Goal: Communication & Community: Ask a question

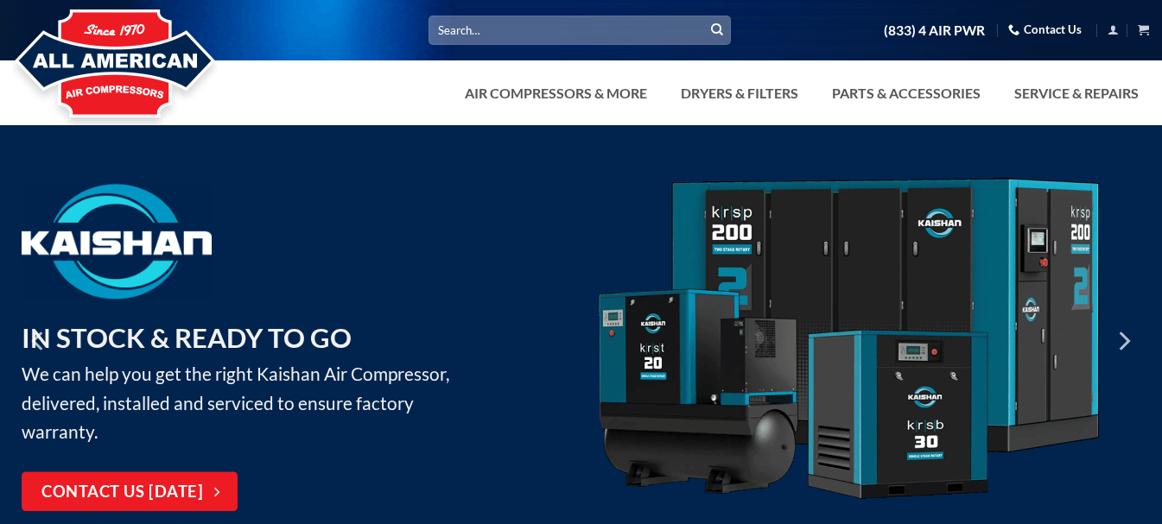
click at [1047, 27] on link "Contact Us" at bounding box center [1044, 29] width 73 height 27
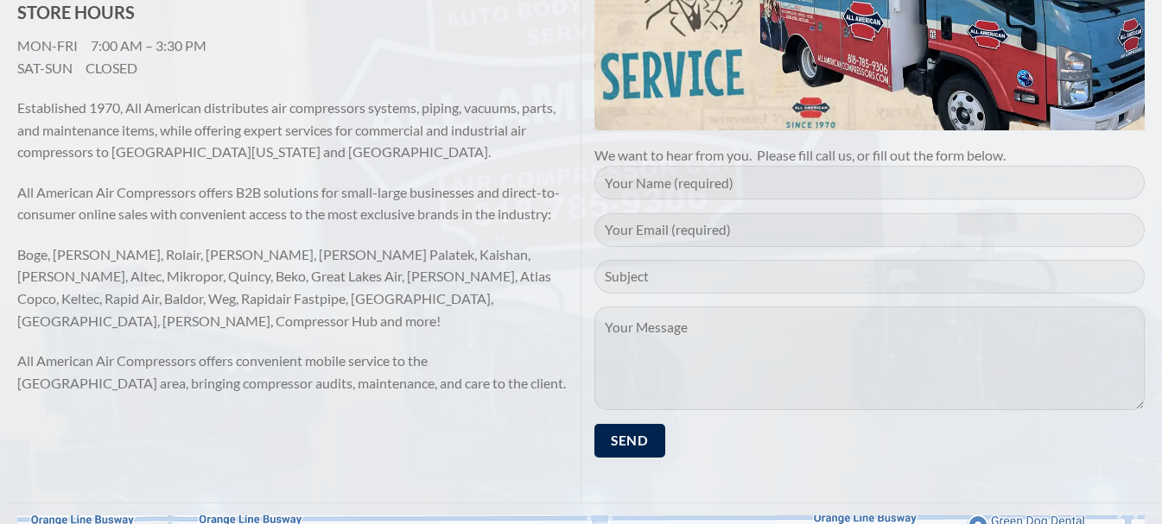
scroll to position [395, 0]
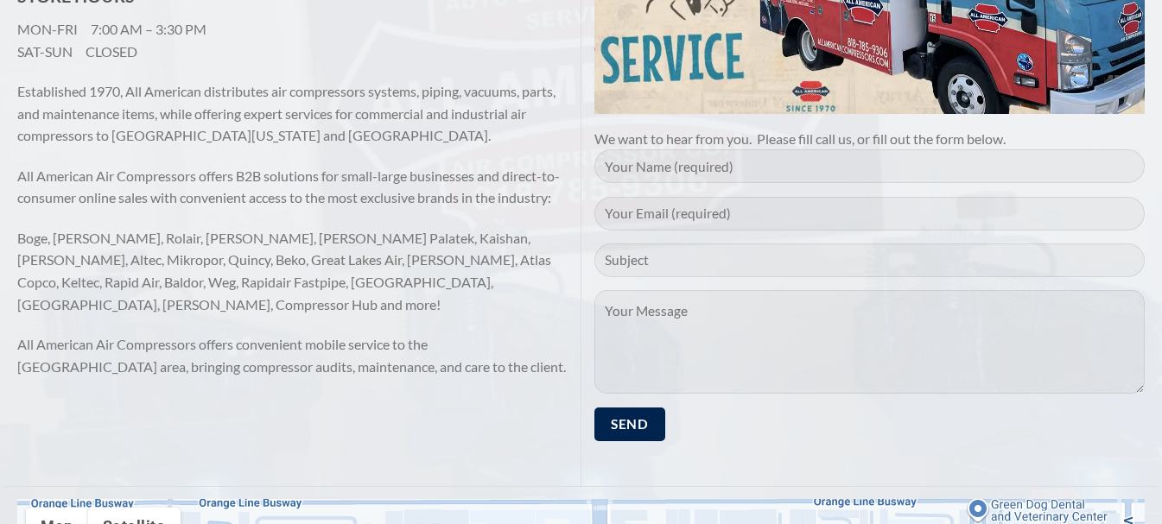
click at [697, 169] on input "Contact form" at bounding box center [869, 166] width 551 height 34
type input "christopher chambers"
type input "christopherchambers@protiocast.com"
click at [700, 257] on input "Contact form" at bounding box center [869, 261] width 551 height 34
type input "Director of Procurement"
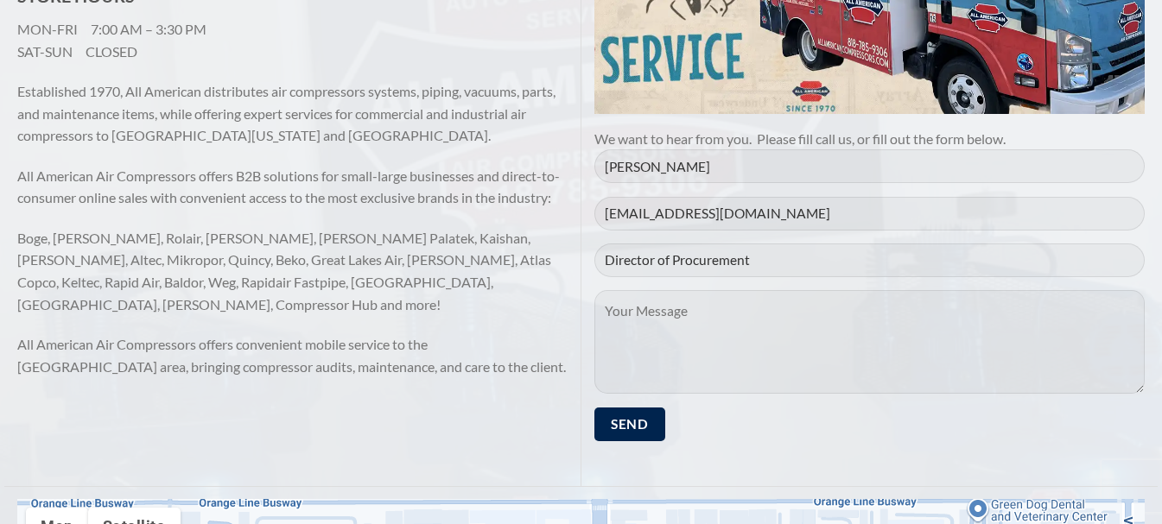
click at [716, 340] on textarea "Contact form" at bounding box center [869, 342] width 551 height 104
paste textarea "Hello Sir/Madam We are interested in purchasing your goods and services in resp…"
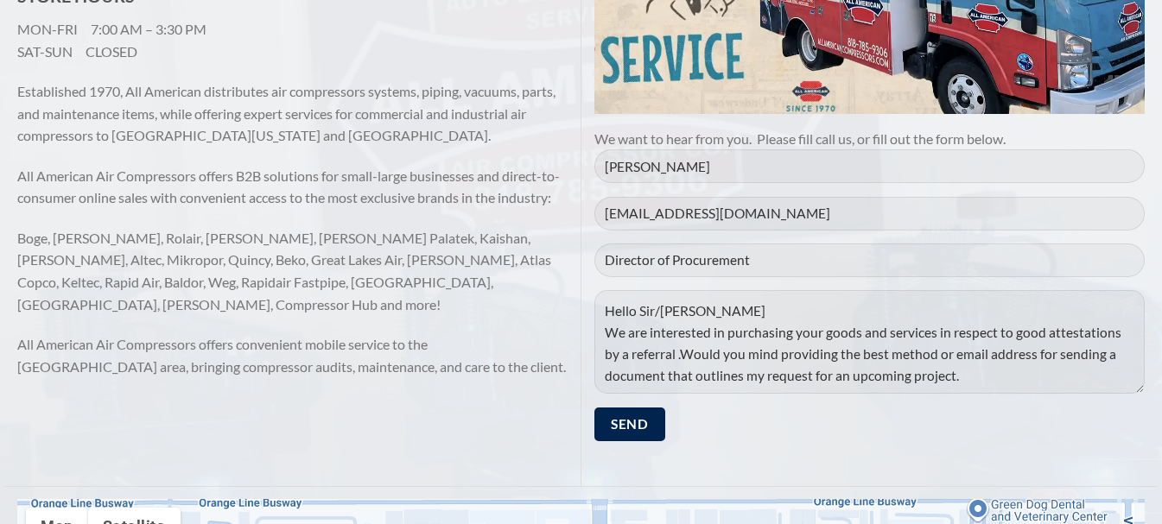
scroll to position [184, 0]
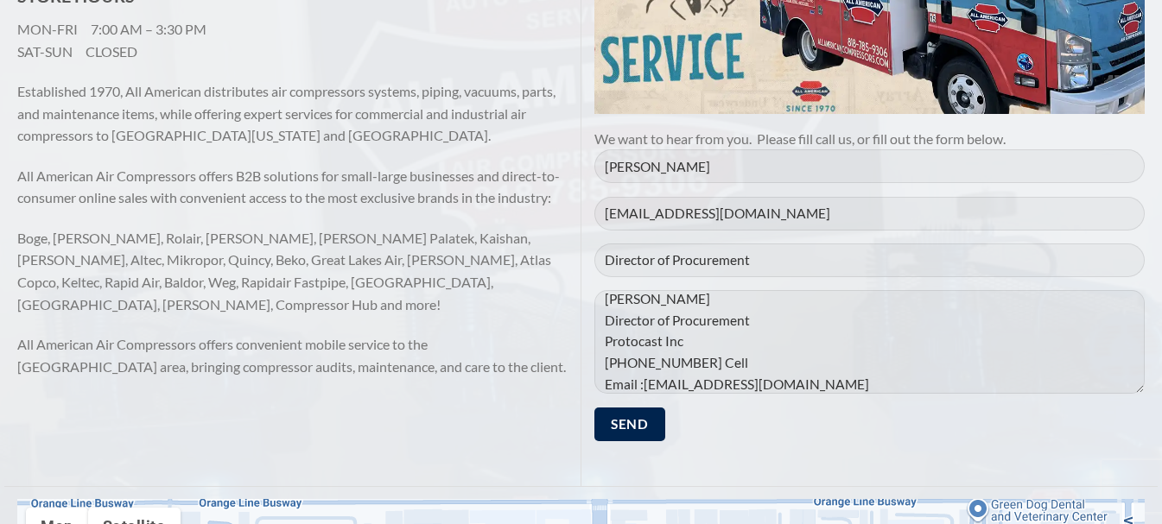
click at [716, 340] on textarea "Hello Sir/Madam We are interested in purchasing your goods and services in resp…" at bounding box center [869, 342] width 551 height 104
type textarea "Hello Sir/Madam We are interested in purchasing your goods and services in resp…"
click at [641, 421] on input "Send" at bounding box center [629, 425] width 71 height 34
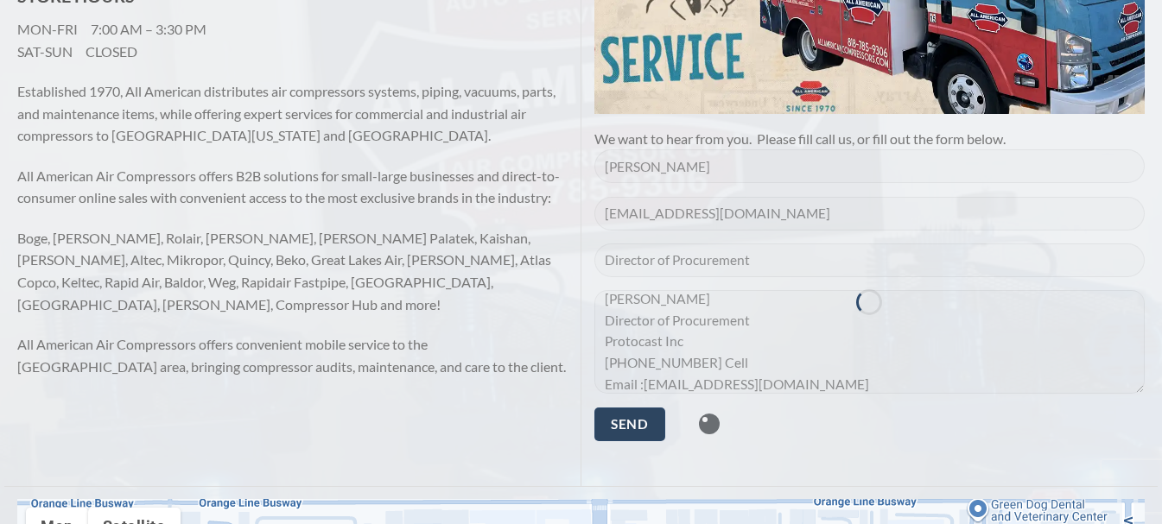
scroll to position [0, 0]
